Goal: Navigation & Orientation: Understand site structure

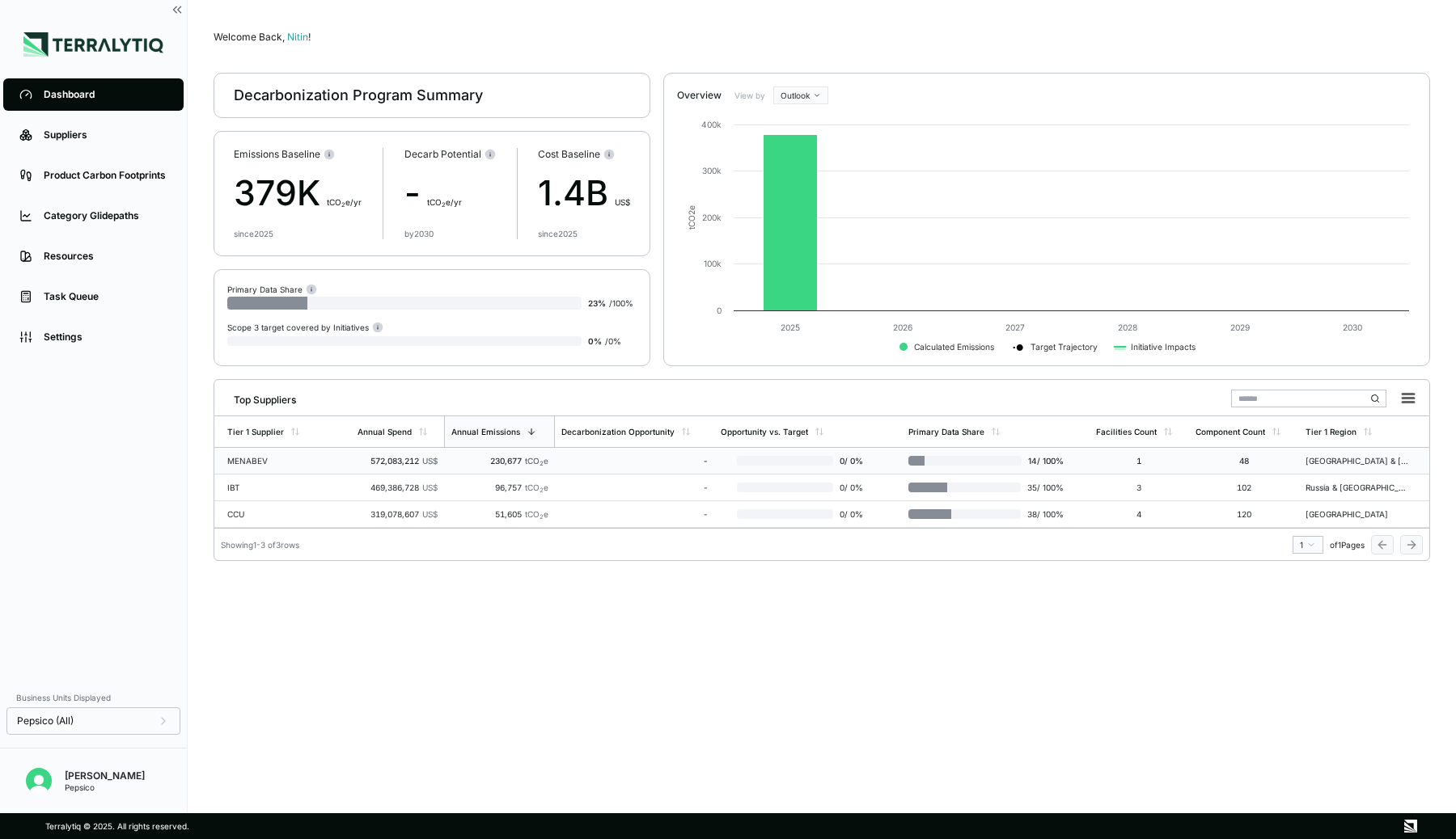
click at [458, 459] on div "230,677 tCO 2 e" at bounding box center [499, 461] width 98 height 9
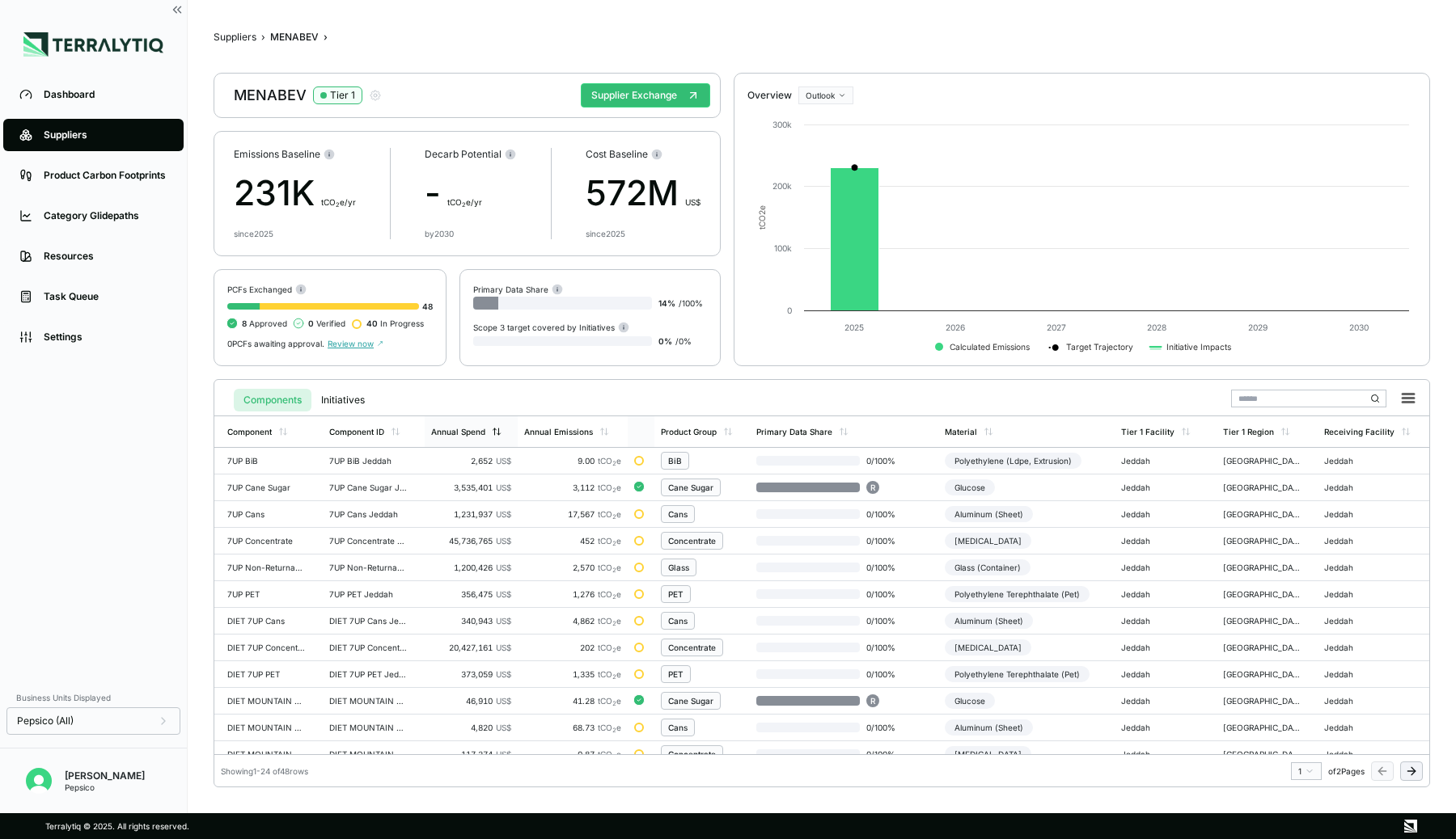
click at [475, 430] on div "Annual Spend" at bounding box center [458, 431] width 54 height 9
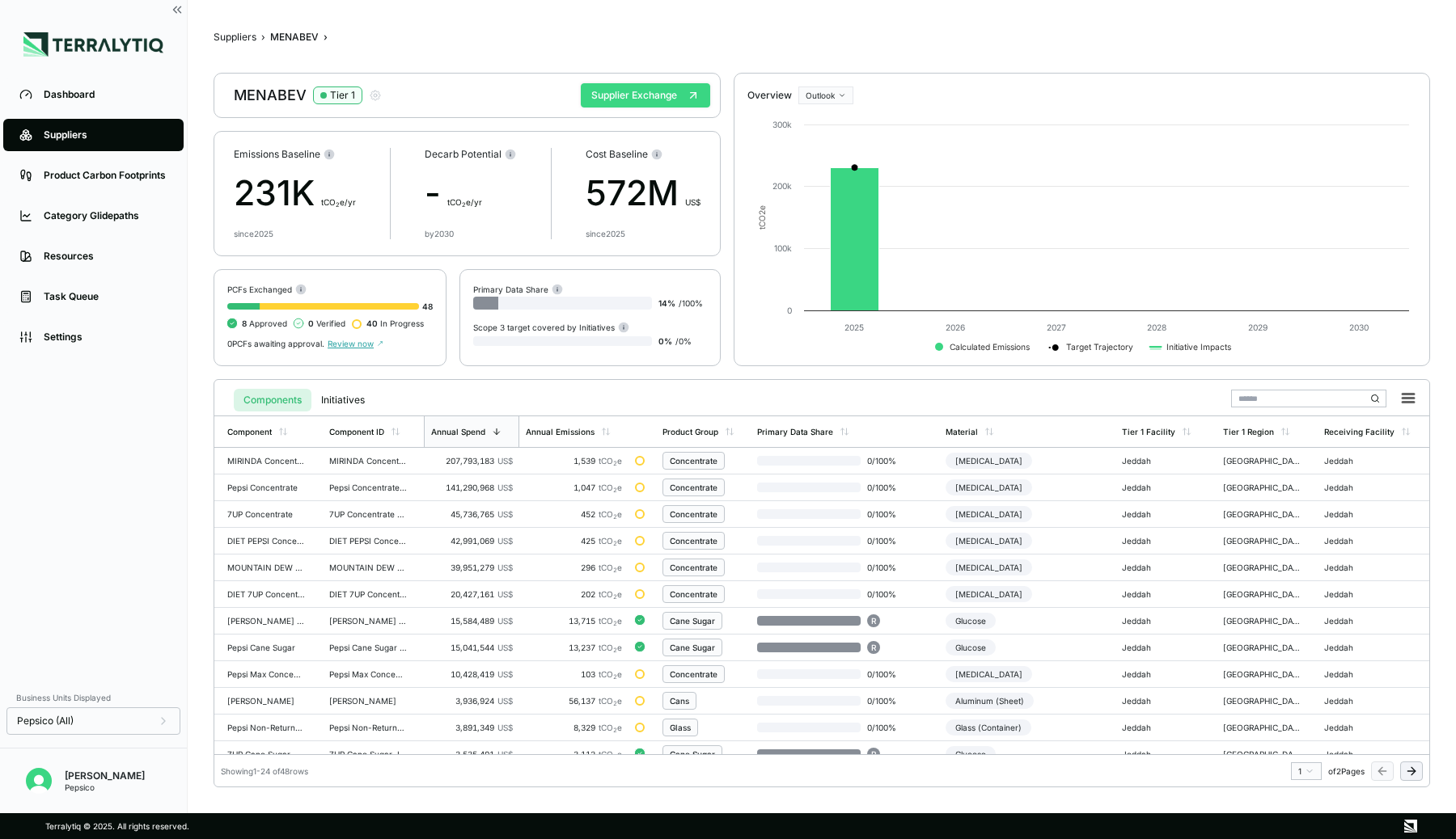
click at [651, 94] on button "Supplier Exchange" at bounding box center [646, 95] width 129 height 25
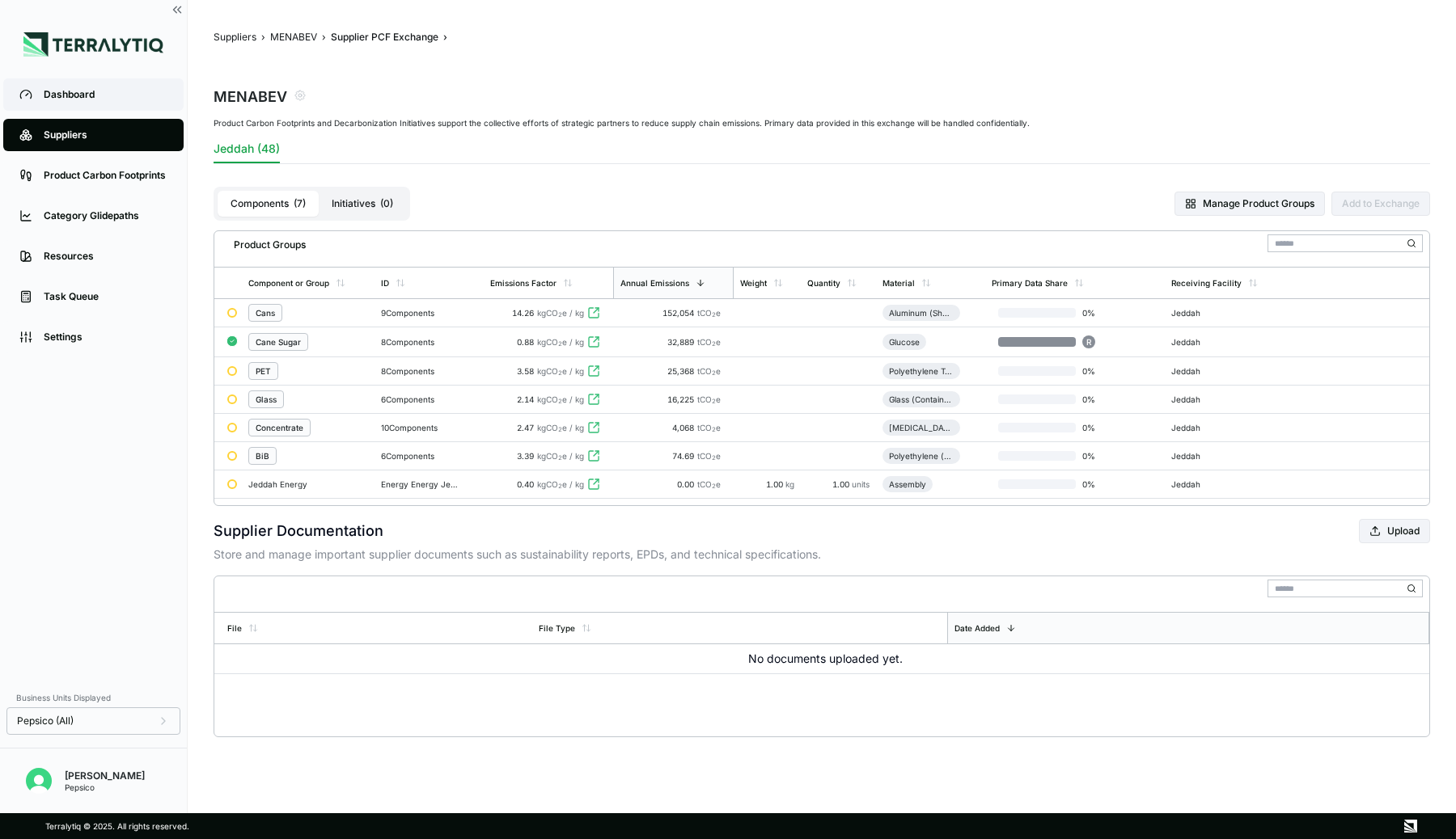
click at [68, 88] on link "Dashboard" at bounding box center [94, 94] width 180 height 32
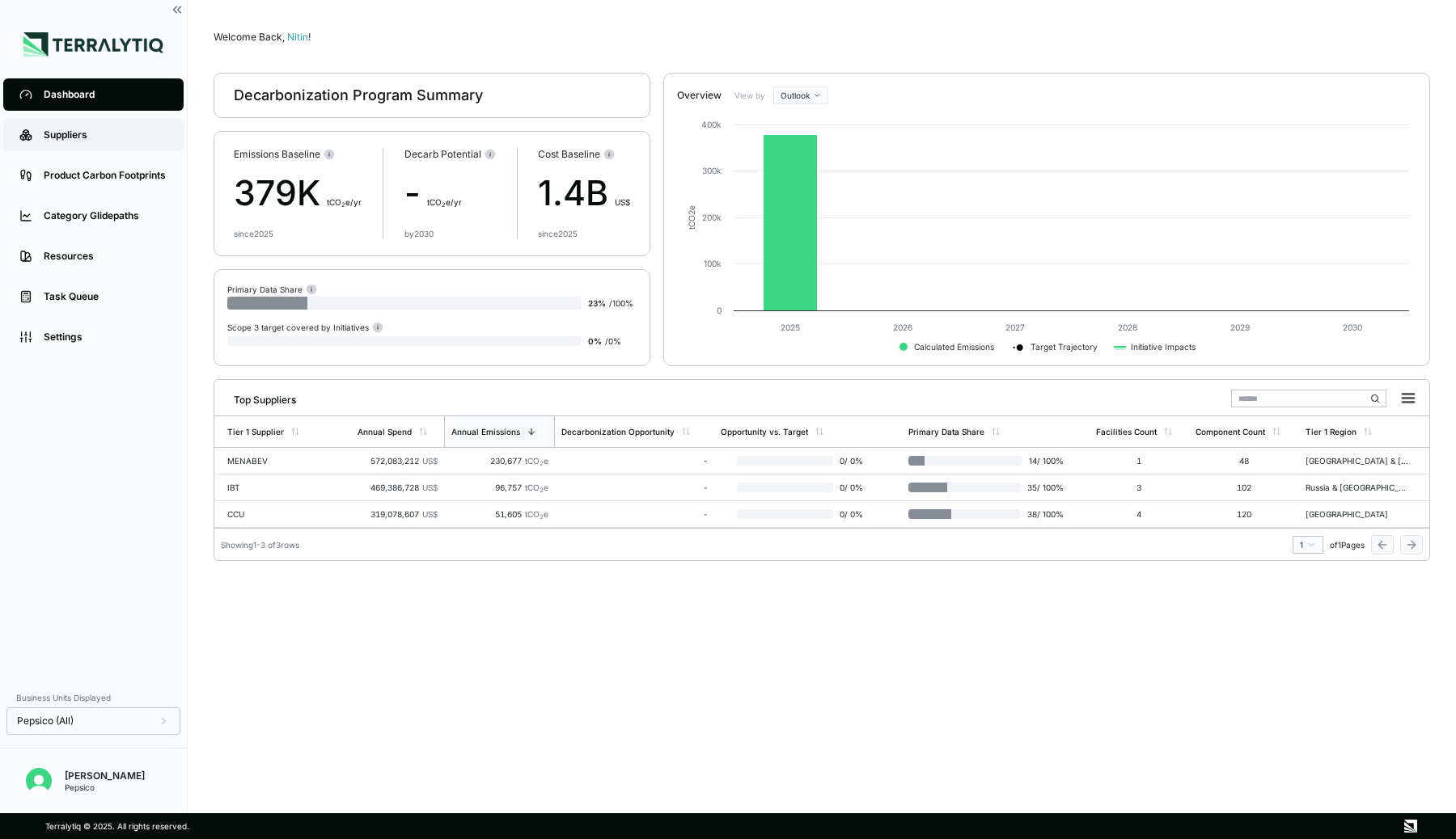
click at [61, 143] on link "Suppliers" at bounding box center [94, 135] width 180 height 32
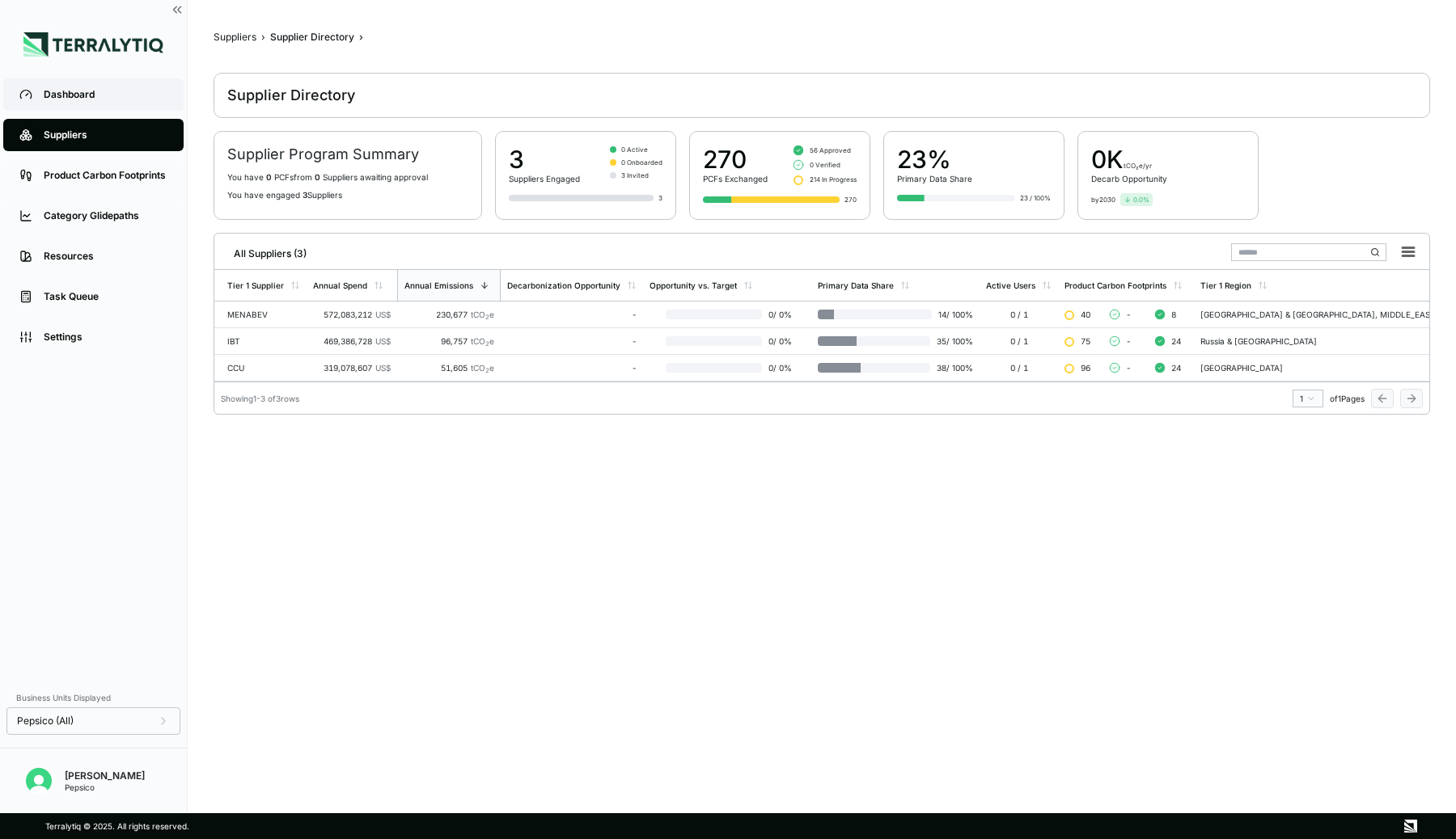
click at [75, 85] on link "Dashboard" at bounding box center [94, 94] width 180 height 32
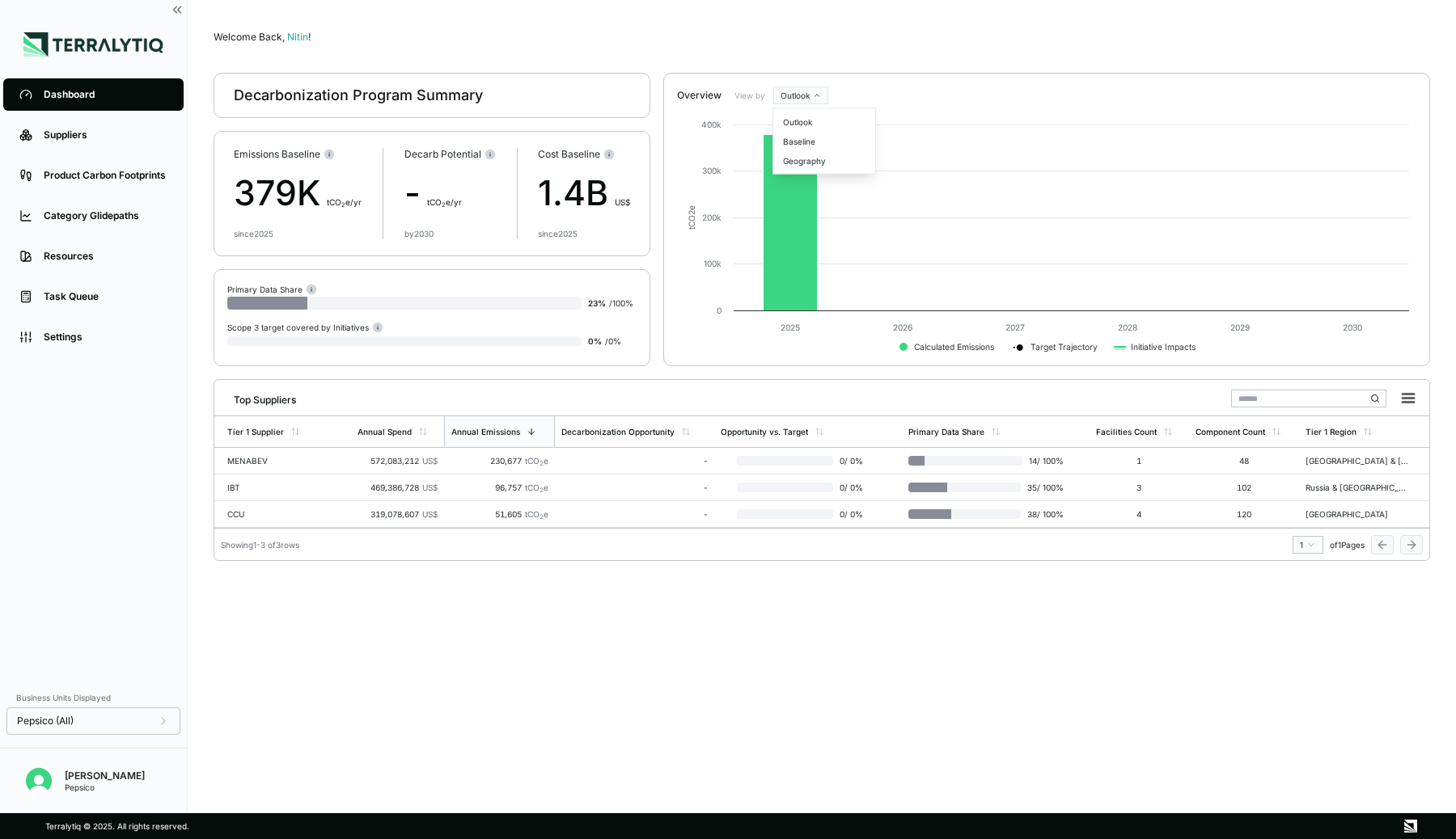
click at [811, 92] on html "Dashboard Suppliers Product Carbon Footprints Category Glidepaths Resources Tas…" at bounding box center [728, 419] width 1456 height 839
click at [796, 138] on div "Baseline" at bounding box center [824, 141] width 95 height 20
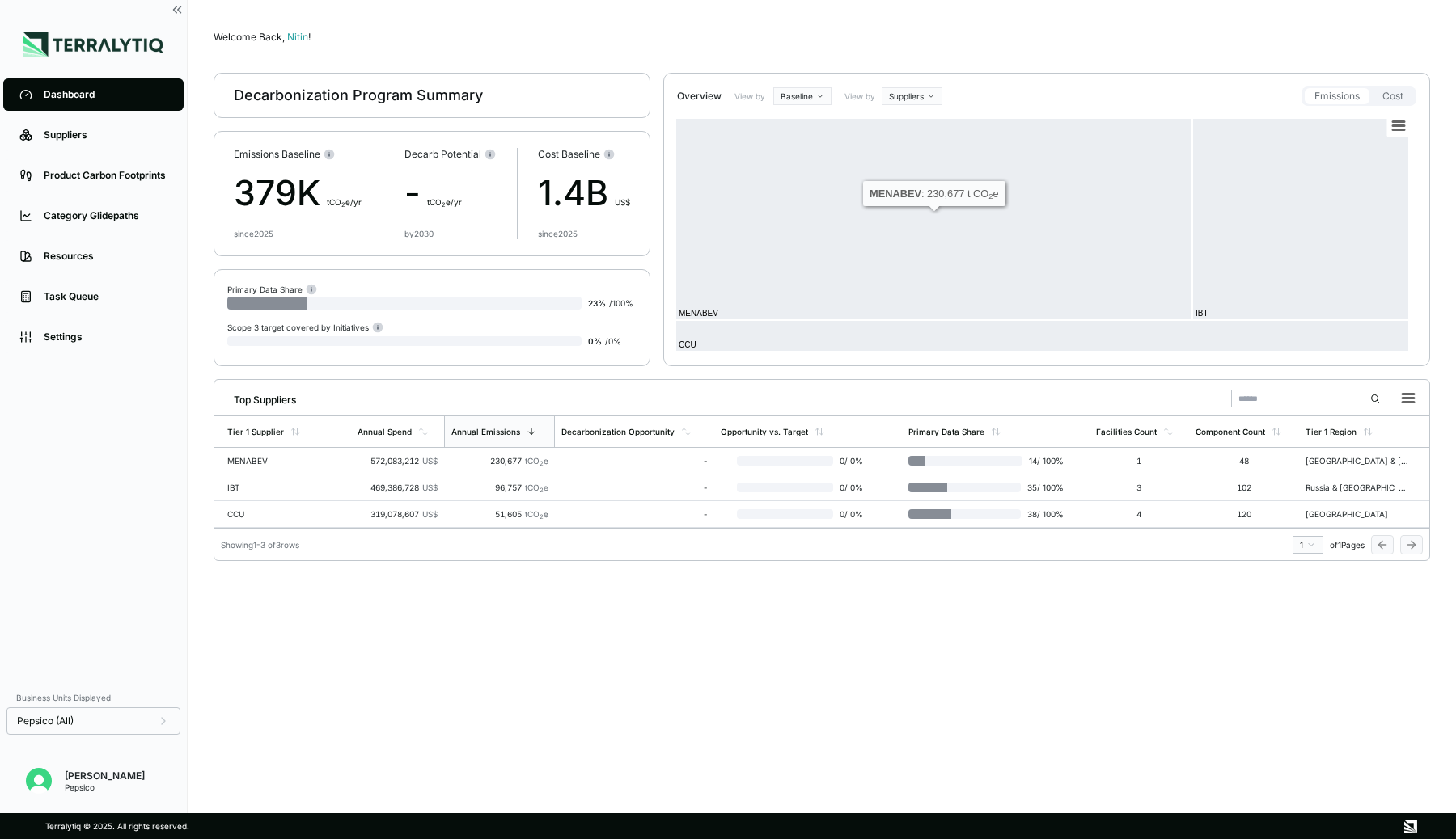
click at [907, 91] on html "Dashboard Suppliers Product Carbon Footprints Category Glidepaths Resources Tas…" at bounding box center [728, 419] width 1456 height 839
click at [900, 139] on div "Materials" at bounding box center [933, 142] width 95 height 20
click at [1396, 122] on icon at bounding box center [1398, 127] width 11 height 9
click at [1353, 146] on li "View in full screen" at bounding box center [1354, 150] width 97 height 14
